Goal: Information Seeking & Learning: Learn about a topic

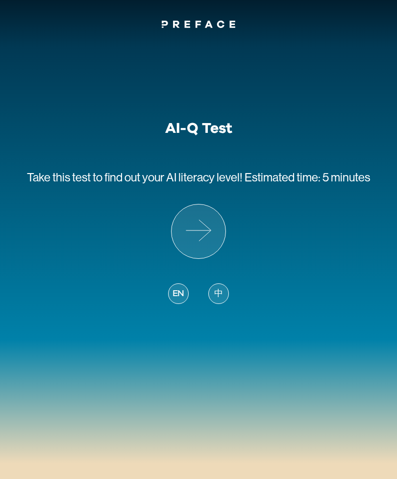
click at [203, 239] on icon at bounding box center [199, 231] width 54 height 54
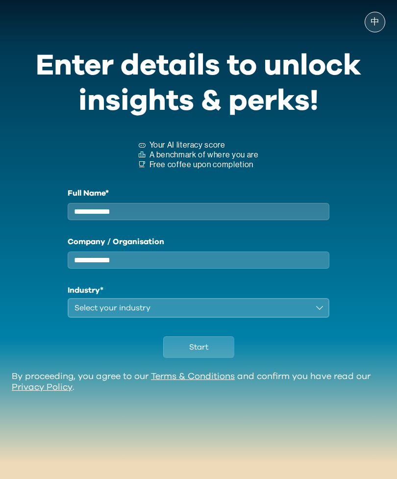
click at [282, 211] on input "Full Name*" at bounding box center [198, 211] width 261 height 17
type input "*******"
click at [206, 248] on label "Company / Organisation" at bounding box center [198, 242] width 261 height 12
click at [206, 252] on input "Company / Organisation" at bounding box center [198, 259] width 261 height 17
click at [238, 269] on input "Company / Organisation" at bounding box center [198, 259] width 261 height 17
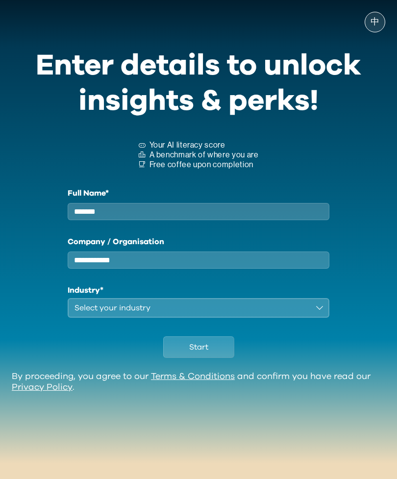
click at [243, 269] on input "Company / Organisation" at bounding box center [198, 259] width 261 height 17
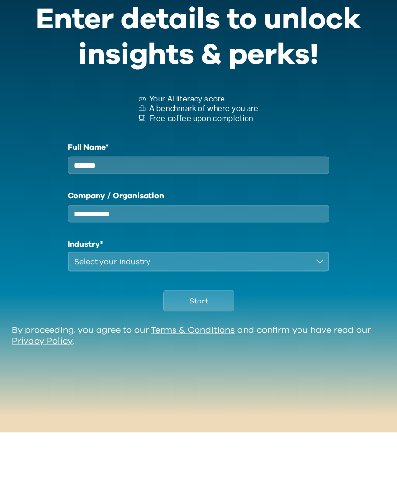
click at [233, 302] on div "Select your industry" at bounding box center [191, 308] width 234 height 12
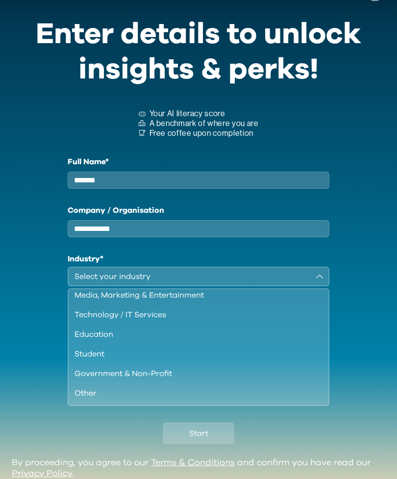
scroll to position [84, 0]
click at [112, 340] on div "Education" at bounding box center [192, 334] width 236 height 12
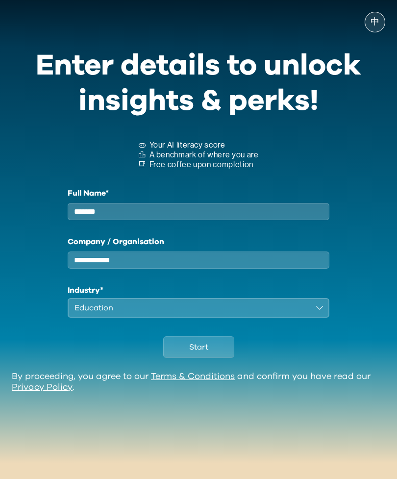
click at [239, 251] on input "Company / Organisation" at bounding box center [198, 259] width 261 height 17
type input "******"
click at [211, 336] on button "Start" at bounding box center [198, 347] width 71 height 22
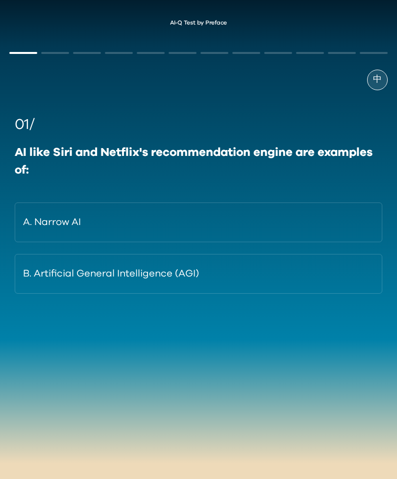
click at [311, 266] on button "B. Artificial General Intelligence (AGI)" at bounding box center [199, 274] width 368 height 40
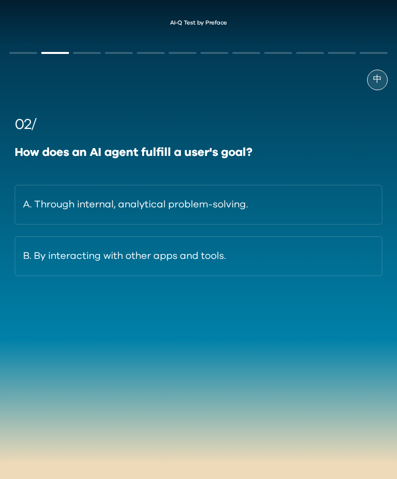
click at [239, 256] on button "B. By interacting with other apps and tools." at bounding box center [199, 256] width 368 height 40
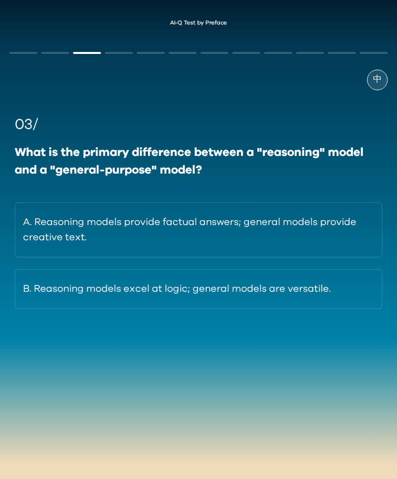
click at [136, 230] on button "A. Reasoning models provide factual answers; general models provide creative te…" at bounding box center [199, 229] width 368 height 55
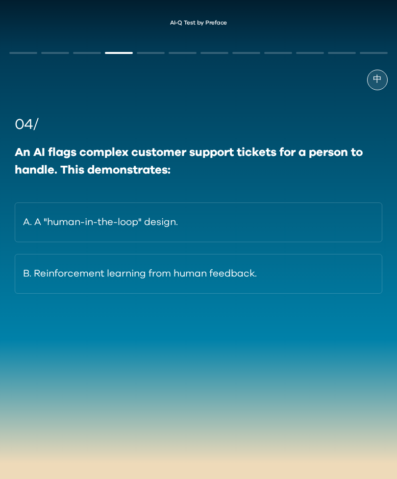
click at [208, 273] on button "B. Reinforcement learning from human feedback." at bounding box center [199, 274] width 368 height 40
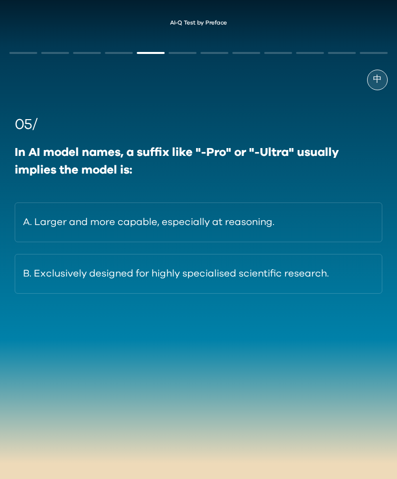
click at [242, 218] on button "A. Larger and more capable, especially at reasoning." at bounding box center [199, 222] width 368 height 40
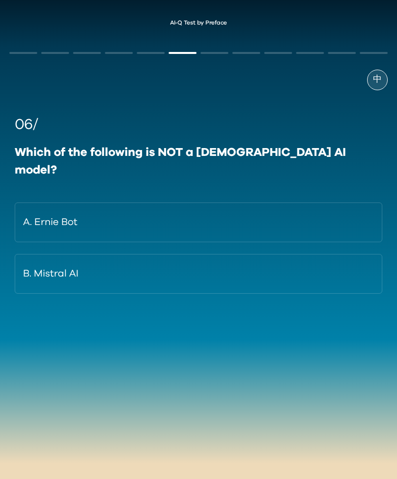
click at [378, 85] on span "中" at bounding box center [377, 79] width 9 height 13
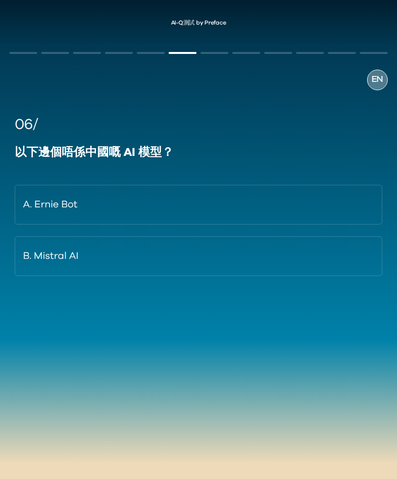
click at [381, 85] on span "EN" at bounding box center [378, 79] width 12 height 13
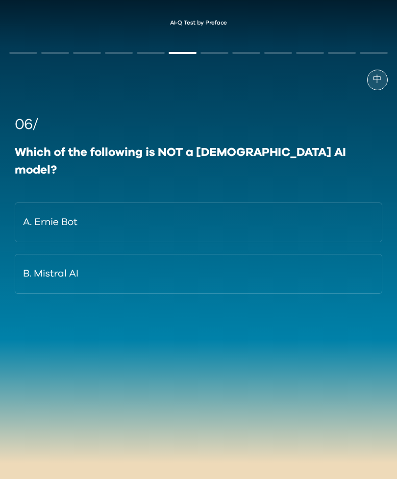
click at [223, 203] on button "A. Ernie Bot" at bounding box center [199, 222] width 368 height 40
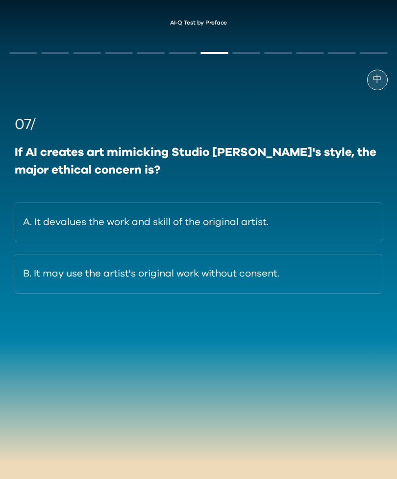
click at [204, 277] on button "B. It may use the artist's original work without consent." at bounding box center [199, 274] width 368 height 40
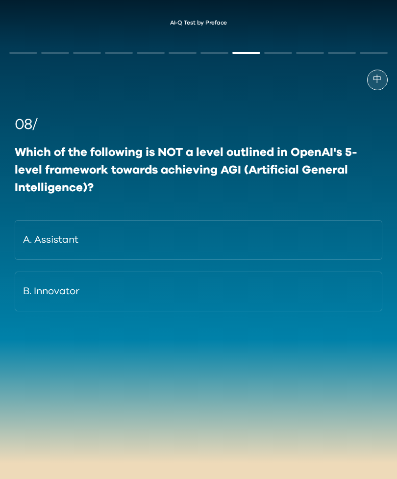
click at [149, 283] on button "B. Innovator" at bounding box center [199, 292] width 368 height 40
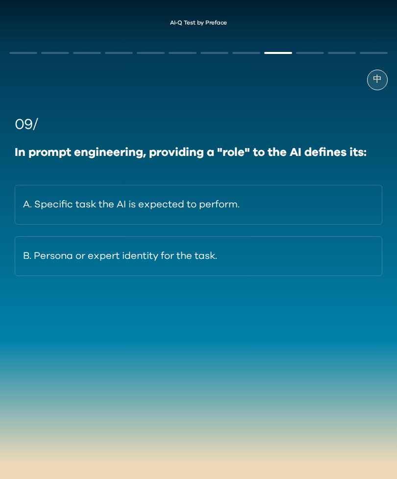
click at [258, 205] on button "A. Specific task the AI is expected to perform." at bounding box center [199, 205] width 368 height 40
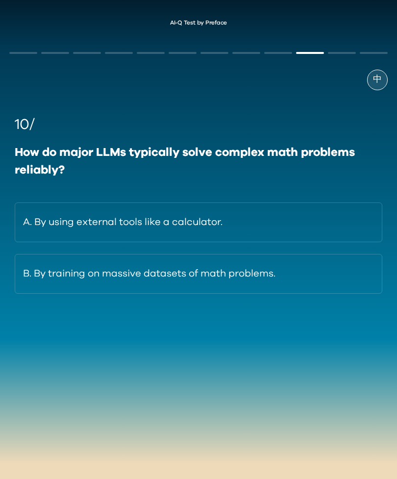
click at [228, 276] on button "B. By training on massive datasets of math problems." at bounding box center [199, 274] width 368 height 40
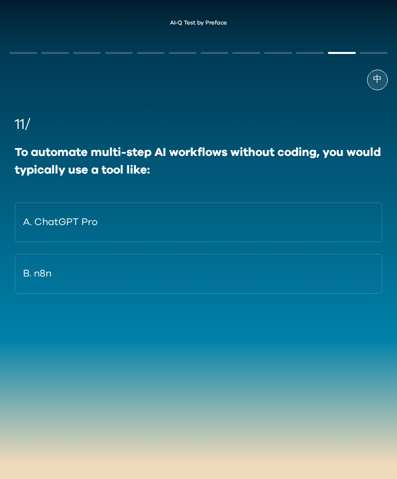
click at [186, 218] on button "A. ChatGPT Pro" at bounding box center [199, 222] width 368 height 40
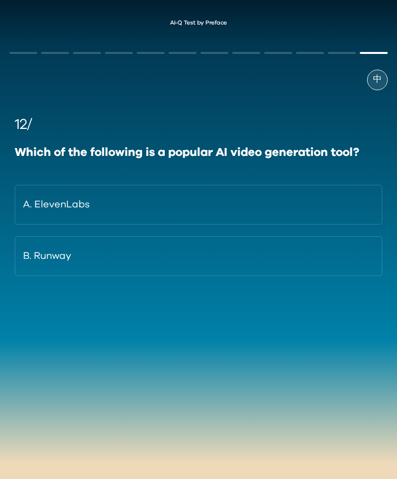
click at [182, 266] on button "B. Runway" at bounding box center [199, 256] width 368 height 40
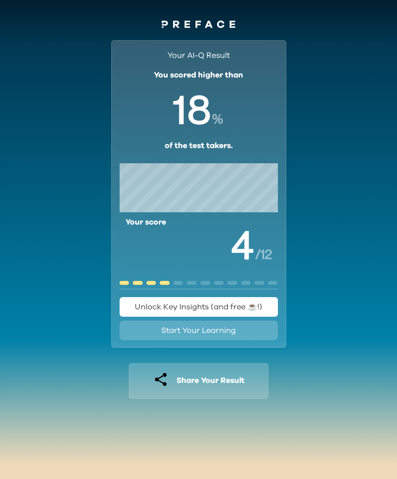
click at [237, 306] on span "Unlock Key Insights (and free ☕️!)" at bounding box center [198, 307] width 127 height 8
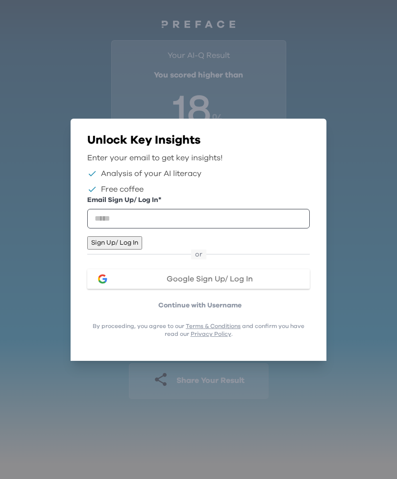
click at [142, 245] on button "Sign Up/ Log In" at bounding box center [114, 242] width 55 height 13
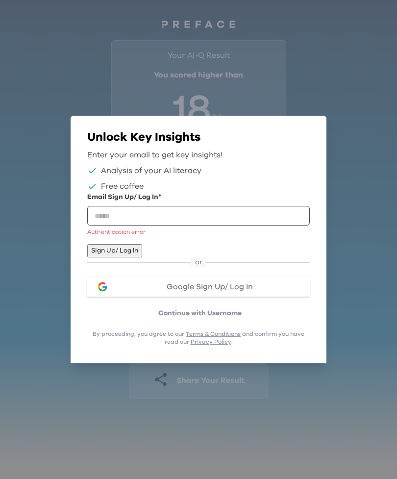
click at [142, 244] on button "Sign Up/ Log In" at bounding box center [114, 250] width 55 height 13
click at [196, 318] on p "Continue with Username" at bounding box center [200, 313] width 220 height 10
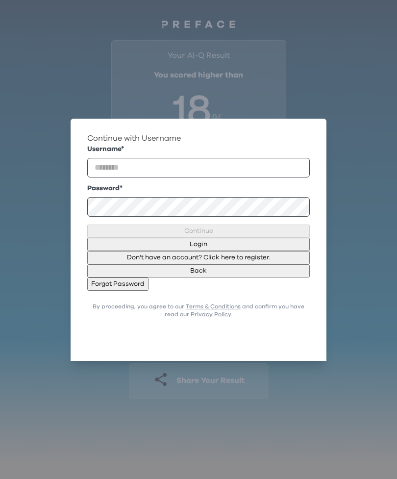
click at [227, 231] on form "Username * Password * Continue Login Don't have an account? Click here to regis…" at bounding box center [198, 217] width 223 height 147
click at [179, 237] on form "Username * Password * Continue Login Don't have an account? Click here to regis…" at bounding box center [198, 217] width 223 height 147
click at [195, 234] on form "Username * Password * Continue Login Don't have an account? Click here to regis…" at bounding box center [198, 217] width 223 height 147
click at [149, 291] on button "Forgot Password" at bounding box center [117, 283] width 61 height 13
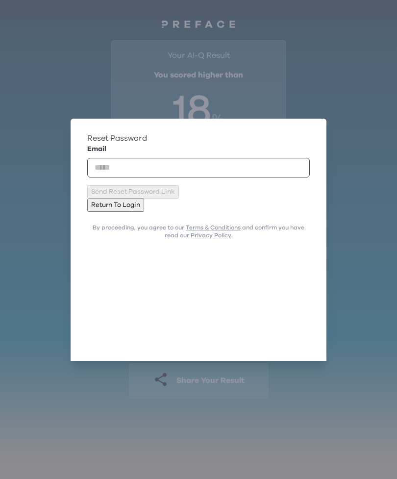
click at [207, 198] on div "Send Reset Password Link" at bounding box center [198, 191] width 223 height 13
click at [201, 198] on div "Send Reset Password Link" at bounding box center [198, 191] width 223 height 13
click at [216, 198] on div "Send Reset Password Link" at bounding box center [198, 191] width 223 height 13
click at [237, 198] on div "Send Reset Password Link" at bounding box center [198, 191] width 223 height 13
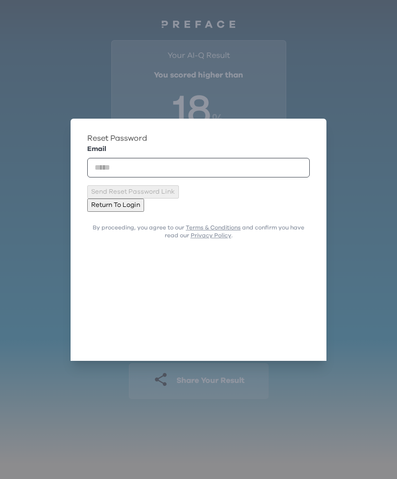
click at [248, 198] on div "Send Reset Password Link" at bounding box center [198, 191] width 223 height 13
click at [298, 198] on div "Send Reset Password Link" at bounding box center [198, 191] width 223 height 13
click at [301, 165] on div "Reset Password Email Send Reset Password Link Return To Login" at bounding box center [198, 171] width 223 height 79
click at [244, 211] on div "Reset Password Email Send Reset Password Link Return To Login" at bounding box center [198, 171] width 223 height 79
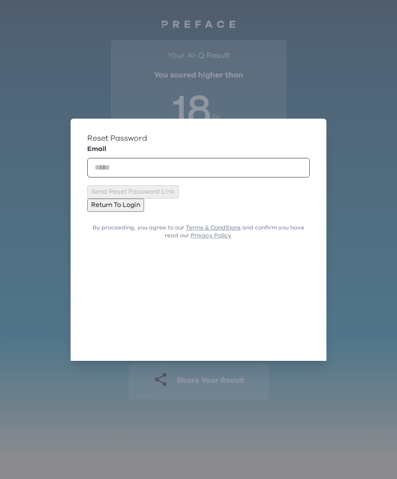
click at [243, 211] on div "Reset Password Email Send Reset Password Link Return To Login" at bounding box center [198, 171] width 223 height 79
click at [251, 198] on div "Send Reset Password Link" at bounding box center [198, 191] width 223 height 13
click at [140, 210] on p "Return To Login" at bounding box center [115, 205] width 49 height 10
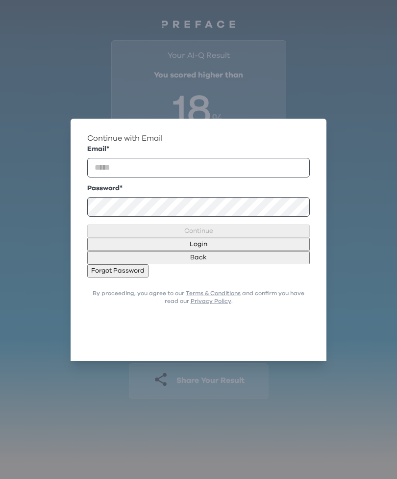
click at [231, 232] on form "Email * Password * Continue Login Back Forgot Password" at bounding box center [198, 210] width 223 height 133
click at [232, 234] on form "Email * Password * Continue Login Back Forgot Password" at bounding box center [198, 210] width 223 height 133
click at [228, 264] on button "Back" at bounding box center [198, 257] width 223 height 13
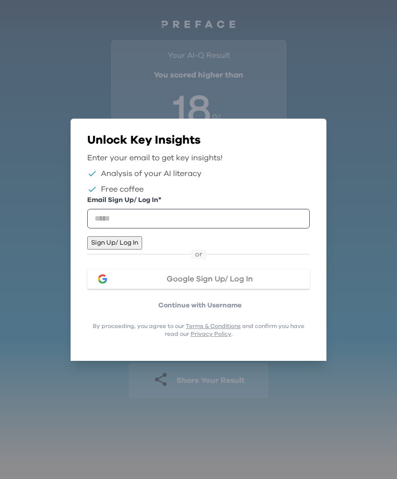
click at [189, 310] on p "Continue with Username" at bounding box center [200, 305] width 220 height 10
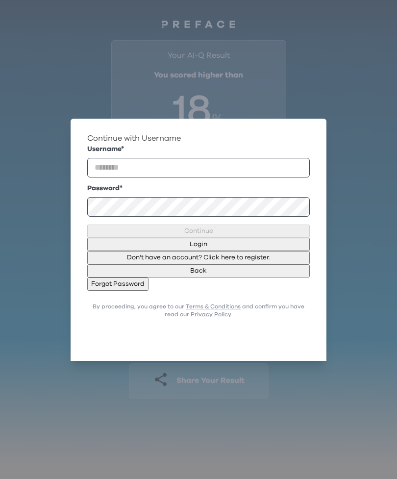
click at [224, 235] on form "Username * Password * Continue Login Don't have an account? Click here to regis…" at bounding box center [198, 217] width 223 height 147
click at [227, 234] on form "Username * Password * Continue Login Don't have an account? Click here to regis…" at bounding box center [198, 217] width 223 height 147
click at [236, 234] on form "Username * Password * Continue Login Don't have an account? Click here to regis…" at bounding box center [198, 217] width 223 height 147
click at [239, 237] on form "Username * Password * Continue Login Don't have an account? Click here to regis…" at bounding box center [198, 217] width 223 height 147
click at [249, 233] on form "Username * Password * Continue Login Don't have an account? Click here to regis…" at bounding box center [198, 217] width 223 height 147
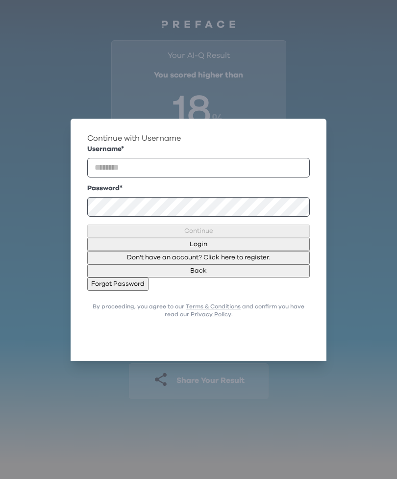
click at [215, 264] on button "Don't have an account? Click here to register." at bounding box center [198, 257] width 223 height 13
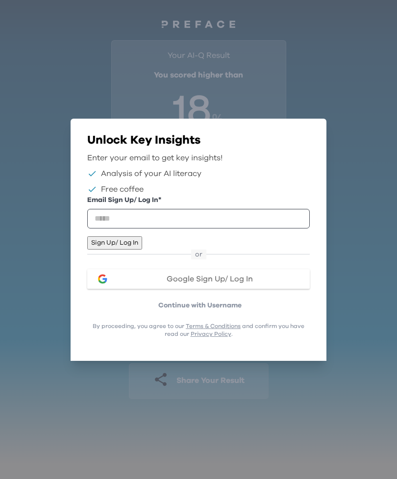
click at [142, 241] on button "Sign Up/ Log In" at bounding box center [114, 242] width 55 height 13
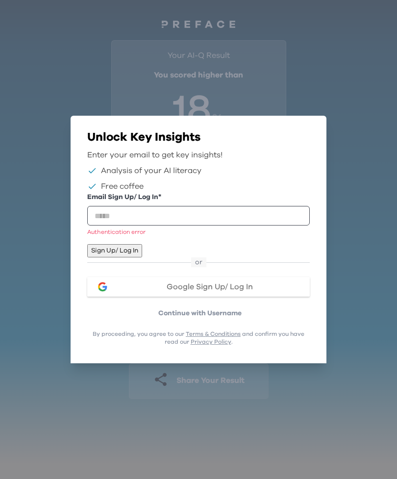
click at [189, 238] on div "Email Sign Up/ Log In * Authentication error Sign Up/ Log In" at bounding box center [198, 224] width 223 height 65
click at [142, 244] on button "Sign Up/ Log In" at bounding box center [114, 250] width 55 height 13
click at [207, 345] on link "Privacy Policy" at bounding box center [211, 342] width 41 height 6
click at [242, 318] on p "Continue with Username" at bounding box center [200, 313] width 220 height 10
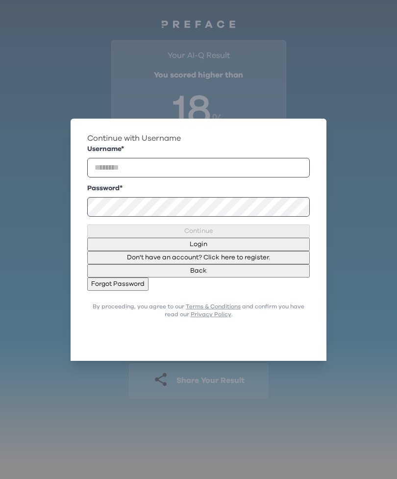
click at [248, 231] on form "Username * Password * Continue Login Don't have an account? Click here to regis…" at bounding box center [198, 217] width 223 height 147
click at [248, 232] on form "Username * Password * Continue Login Don't have an account? Click here to regis…" at bounding box center [198, 217] width 223 height 147
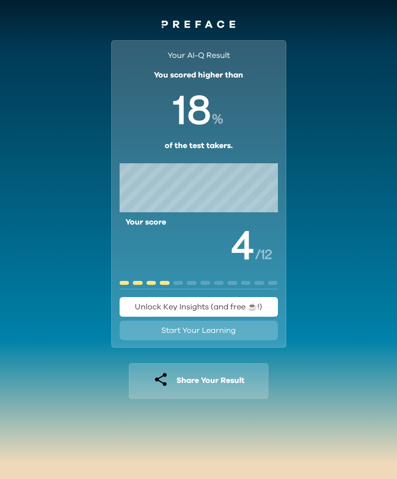
click at [208, 372] on button "Share Your Result" at bounding box center [199, 381] width 140 height 36
click at [231, 301] on button "Unlock Key Insights (and free ☕️!)" at bounding box center [199, 307] width 158 height 20
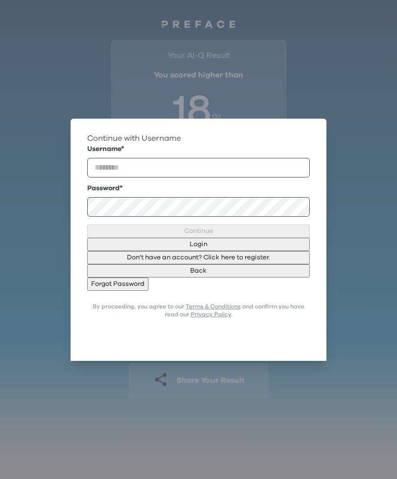
click at [260, 231] on form "Username * Password * Continue Login Don't have an account? Click here to regis…" at bounding box center [198, 217] width 223 height 147
click at [265, 233] on form "Username * Password * Continue Login Don't have an account? Click here to regis…" at bounding box center [198, 217] width 223 height 147
click at [266, 235] on form "Username * Password * Continue Login Don't have an account? Click here to regis…" at bounding box center [198, 217] width 223 height 147
click at [249, 264] on button "Don't have an account? Click here to register." at bounding box center [198, 257] width 223 height 13
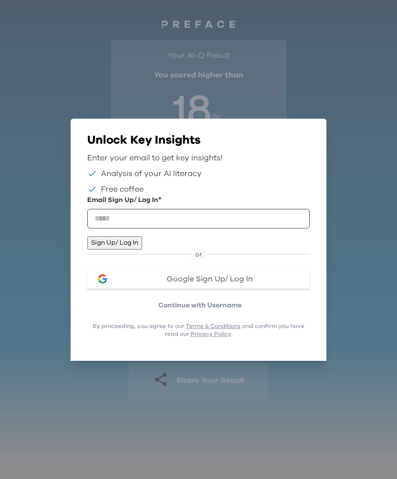
click at [254, 259] on div "or" at bounding box center [198, 254] width 223 height 10
click at [142, 243] on button "Sign Up/ Log In" at bounding box center [114, 242] width 55 height 13
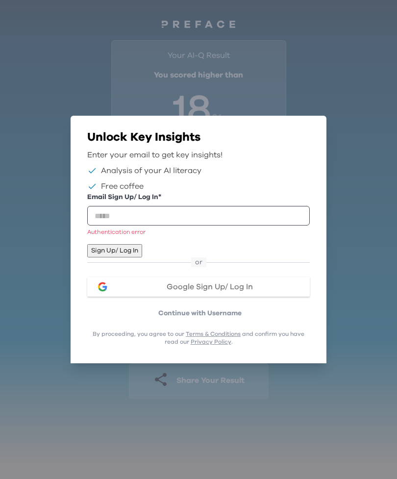
click at [142, 248] on button "Sign Up/ Log In" at bounding box center [114, 250] width 55 height 13
click at [142, 244] on button "Sign Up/ Log In" at bounding box center [114, 250] width 55 height 13
click at [262, 234] on div "Email Sign Up/ Log In * Authentication error" at bounding box center [198, 214] width 223 height 44
click at [142, 244] on button "Sign Up/ Log In" at bounding box center [114, 250] width 55 height 13
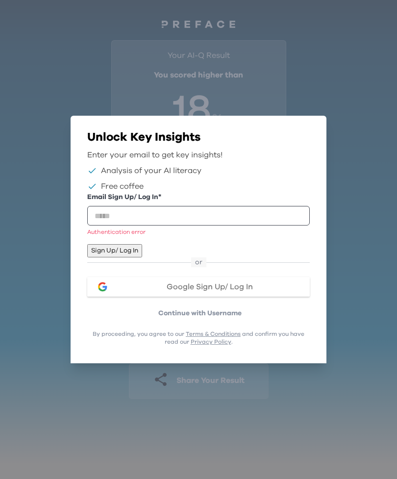
click at [228, 267] on div "or" at bounding box center [198, 262] width 223 height 10
click at [236, 281] on div "Email Sign Up/ Log In * Authentication error Sign Up/ Log In or Google Sign Up/…" at bounding box center [198, 255] width 223 height 126
click at [234, 283] on div "Email Sign Up/ Log In * Authentication error Sign Up/ Log In or Google Sign Up/…" at bounding box center [198, 255] width 223 height 126
click at [232, 282] on div "Email Sign Up/ Log In * Authentication error Sign Up/ Log In or Google Sign Up/…" at bounding box center [198, 255] width 223 height 126
click at [228, 283] on div "Email Sign Up/ Log In * Authentication error Sign Up/ Log In or Google Sign Up/…" at bounding box center [198, 255] width 223 height 126
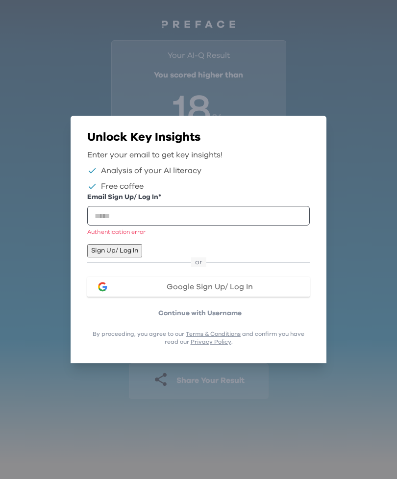
click at [215, 345] on link "Privacy Policy" at bounding box center [211, 342] width 41 height 6
click at [255, 237] on div "Email Sign Up/ Log In * Authentication error Sign Up/ Log In" at bounding box center [198, 224] width 223 height 65
click at [223, 267] on div "or" at bounding box center [198, 262] width 223 height 10
click at [225, 285] on div "Email Sign Up/ Log In * Authentication error Sign Up/ Log In or Google Sign Up/…" at bounding box center [198, 255] width 223 height 126
click at [225, 284] on div "Email Sign Up/ Log In * Authentication error Sign Up/ Log In or Google Sign Up/…" at bounding box center [198, 255] width 223 height 126
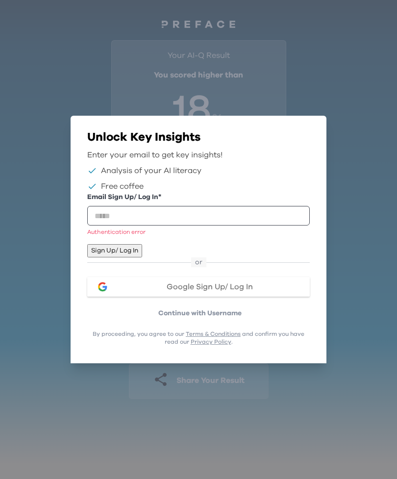
click at [231, 283] on div "Email Sign Up/ Log In * Authentication error Sign Up/ Log In or Google Sign Up/…" at bounding box center [198, 255] width 223 height 126
click at [231, 286] on div "Email Sign Up/ Log In * Authentication error Sign Up/ Log In or Google Sign Up/…" at bounding box center [198, 255] width 223 height 126
click at [234, 239] on div "Email Sign Up/ Log In * Authentication error Sign Up/ Log In" at bounding box center [198, 224] width 223 height 65
click at [245, 230] on div "Email Sign Up/ Log In * Authentication error" at bounding box center [198, 214] width 223 height 44
click at [247, 235] on div "Email Sign Up/ Log In * Authentication error" at bounding box center [198, 214] width 223 height 44
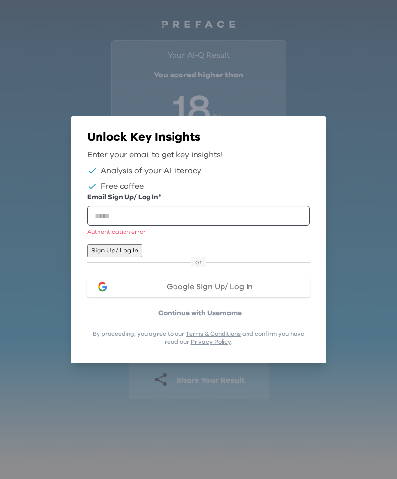
click at [224, 345] on link "Privacy Policy" at bounding box center [211, 342] width 41 height 6
click at [206, 318] on p "Continue with Username" at bounding box center [200, 313] width 220 height 10
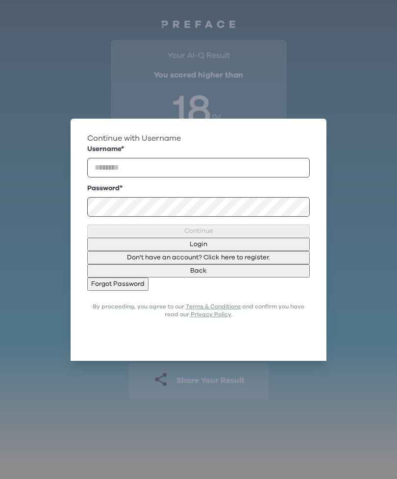
click at [230, 233] on form "Username * Password * Continue Login Don't have an account? Click here to regis…" at bounding box center [198, 217] width 223 height 147
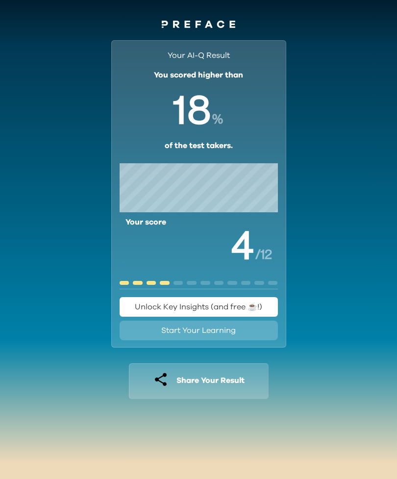
click at [266, 287] on div "Your AI-Q Result You scored higher than % of the test takers. Your score / 12 U…" at bounding box center [198, 193] width 175 height 307
click at [249, 307] on span "Unlock Key Insights (and free ☕️!)" at bounding box center [198, 307] width 127 height 8
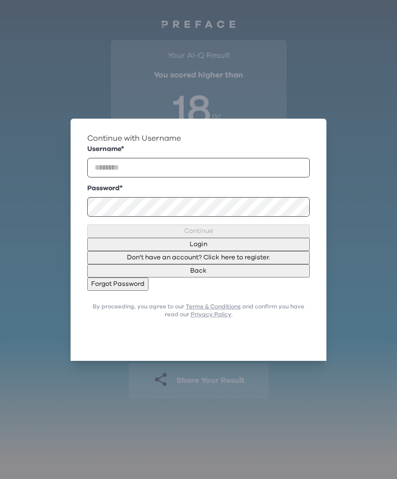
click at [278, 225] on form "Username * Password * Continue Login Don't have an account? Click here to regis…" at bounding box center [198, 217] width 223 height 147
click at [277, 225] on form "Username * Password * Continue Login Don't have an account? Click here to regis…" at bounding box center [198, 217] width 223 height 147
click at [273, 235] on form "Username * Password * Continue Login Don't have an account? Click here to regis…" at bounding box center [198, 217] width 223 height 147
click at [278, 238] on form "Username * Password * Continue Login Don't have an account? Click here to regis…" at bounding box center [198, 217] width 223 height 147
click at [262, 264] on button "Don't have an account? Click here to register." at bounding box center [198, 257] width 223 height 13
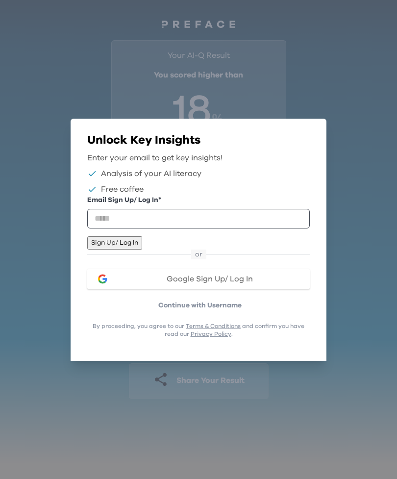
click at [142, 244] on button "Sign Up/ Log In" at bounding box center [114, 242] width 55 height 13
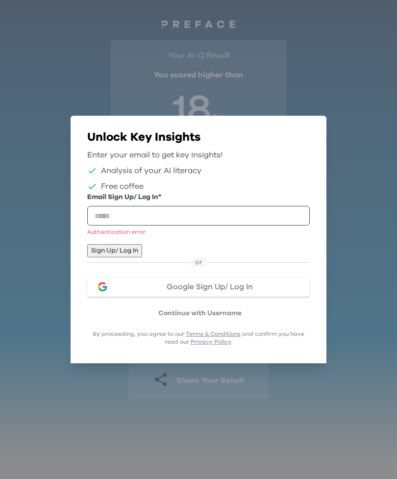
click at [142, 244] on button "Sign Up/ Log In" at bounding box center [114, 250] width 55 height 13
click at [142, 247] on button "Sign Up/ Log In" at bounding box center [114, 250] width 55 height 13
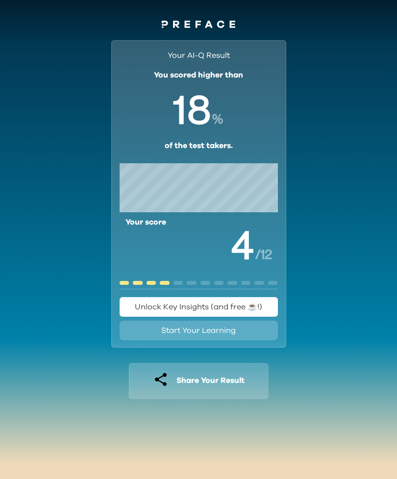
click at [217, 326] on span "Start Your Learning" at bounding box center [198, 330] width 74 height 8
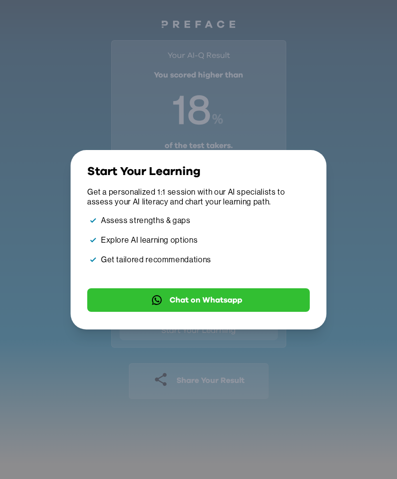
click at [229, 328] on div "Go Back Close Start Your Learning Get a personalized 1:1 session with our AI sp…" at bounding box center [199, 239] width 256 height 179
click at [239, 321] on div "Go Back Close Start Your Learning Get a personalized 1:1 session with our AI sp…" at bounding box center [198, 238] width 236 height 168
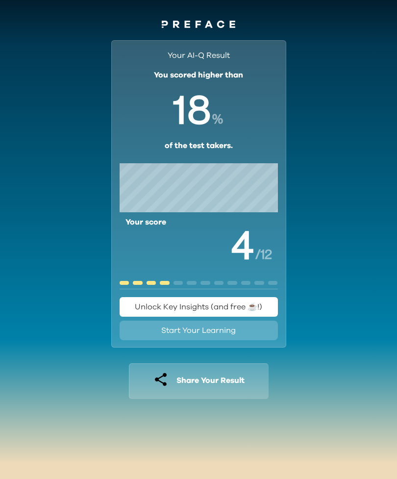
click at [246, 330] on div "Go Back Close Start Your Learning Get a personalized 1:1 session with our AI sp…" at bounding box center [198, 247] width 243 height 171
click at [230, 331] on span "Start Your Learning" at bounding box center [198, 330] width 74 height 8
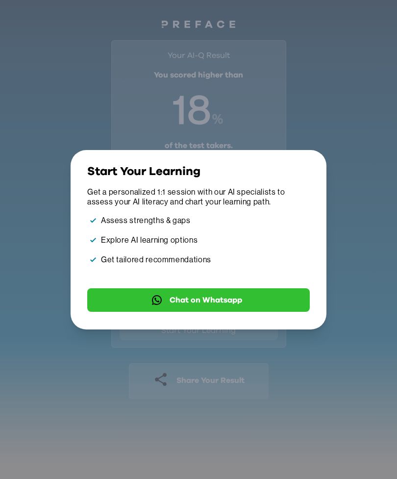
click at [248, 308] on button "Chat on Whatsapp" at bounding box center [198, 300] width 223 height 24
click at [305, 170] on icon "button" at bounding box center [305, 170] width 0 height 0
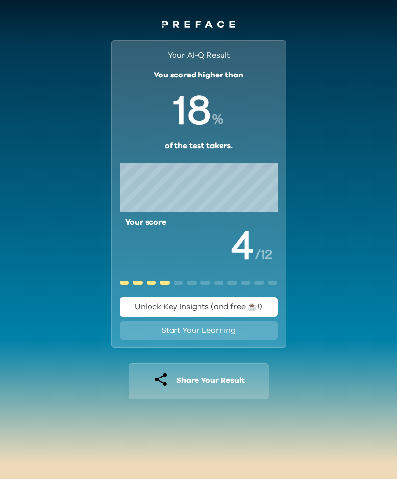
scroll to position [31, 0]
click at [238, 301] on span "Unlock Key Insights (and free ☕️!)" at bounding box center [198, 307] width 127 height 12
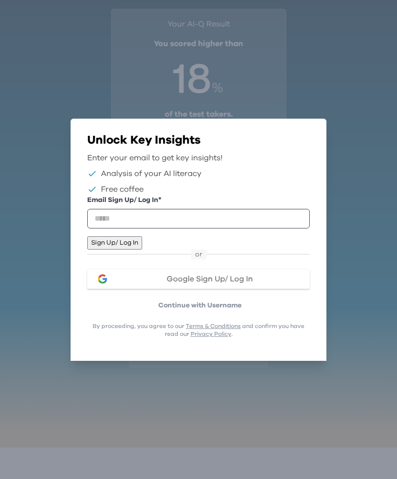
scroll to position [0, 0]
click at [267, 217] on input "email" at bounding box center [198, 219] width 223 height 20
click at [269, 212] on input "email" at bounding box center [198, 219] width 223 height 20
type input "**********"
click at [142, 246] on button "Sign Up/ Log In" at bounding box center [114, 242] width 55 height 13
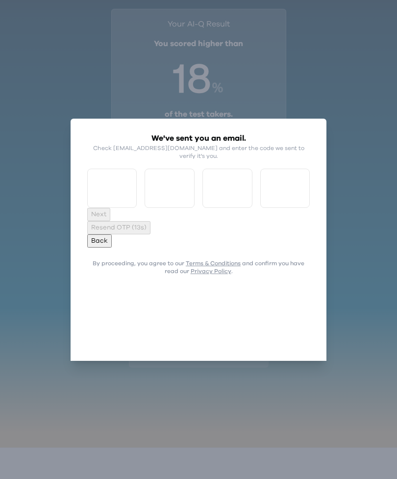
click at [209, 234] on div "We've sent you an email. Check [EMAIL_ADDRESS][DOMAIN_NAME] and enter the code …" at bounding box center [198, 183] width 223 height 102
click at [211, 234] on div "We've sent you an email. Check [EMAIL_ADDRESS][DOMAIN_NAME] and enter the code …" at bounding box center [198, 183] width 223 height 102
click at [210, 234] on div "We've sent you an email. Check [EMAIL_ADDRESS][DOMAIN_NAME] and enter the code …" at bounding box center [198, 183] width 223 height 102
click at [217, 234] on div "We've sent you an email. Check [EMAIL_ADDRESS][DOMAIN_NAME] and enter the code …" at bounding box center [198, 183] width 223 height 102
click at [176, 200] on input "Please enter OTP character 2" at bounding box center [170, 188] width 50 height 39
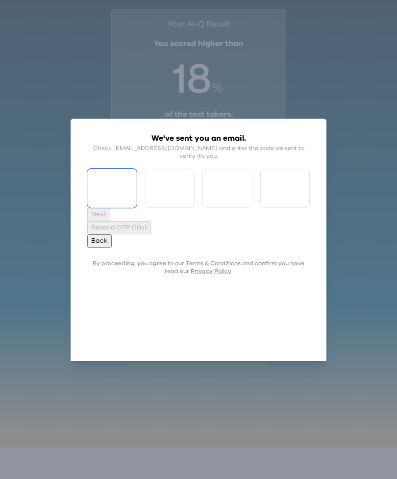
click at [118, 202] on input "Please enter OTP character 1" at bounding box center [112, 188] width 50 height 39
click at [205, 206] on input "Please enter OTP character 3" at bounding box center [227, 188] width 50 height 39
click at [282, 207] on input "Please enter OTP character 4" at bounding box center [285, 188] width 50 height 39
type input "*"
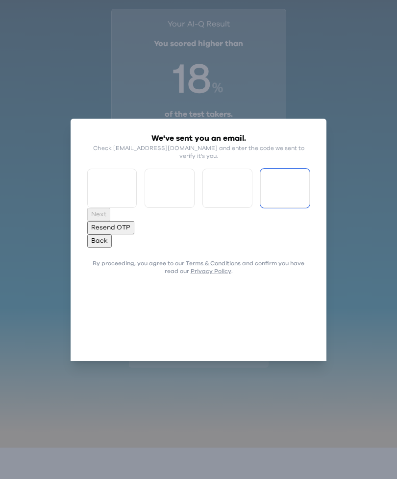
type input "*"
click at [110, 221] on button "Next" at bounding box center [98, 214] width 23 height 13
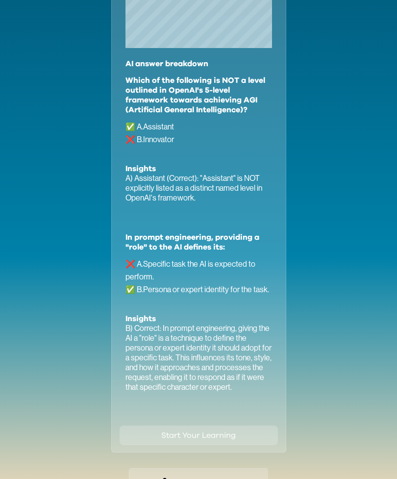
scroll to position [421, 0]
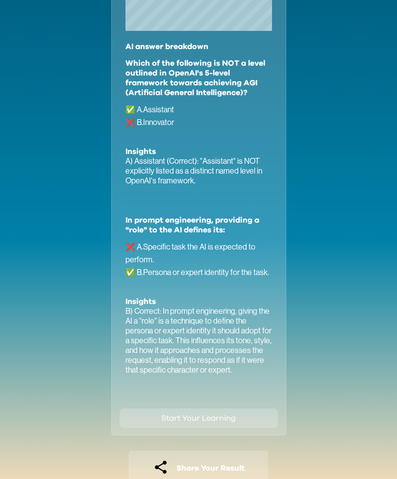
click at [216, 468] on span "Share Your Result" at bounding box center [210, 468] width 68 height 8
click at [199, 422] on span "Start Your Learning" at bounding box center [198, 418] width 74 height 12
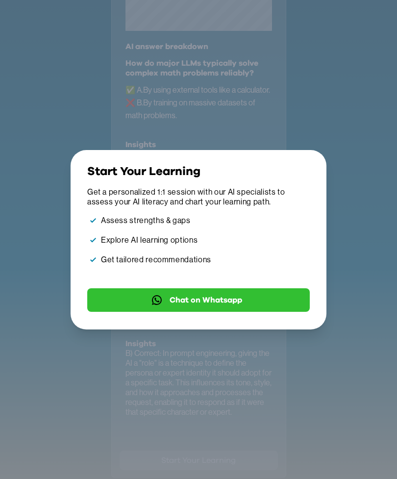
click at [305, 170] on icon "button" at bounding box center [305, 170] width 0 height 0
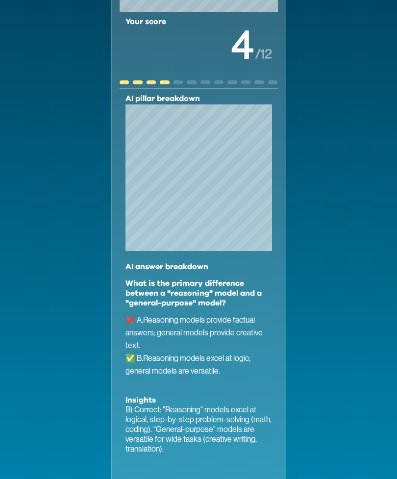
scroll to position [201, 0]
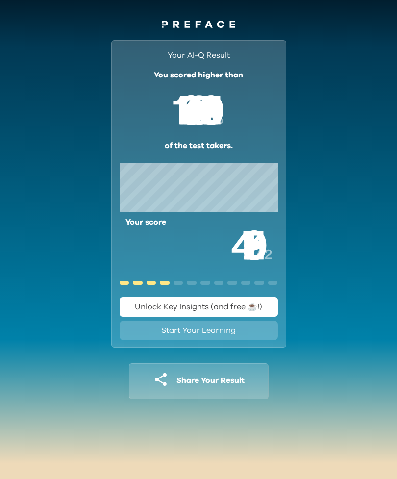
scroll to position [31, 0]
